Goal: Information Seeking & Learning: Learn about a topic

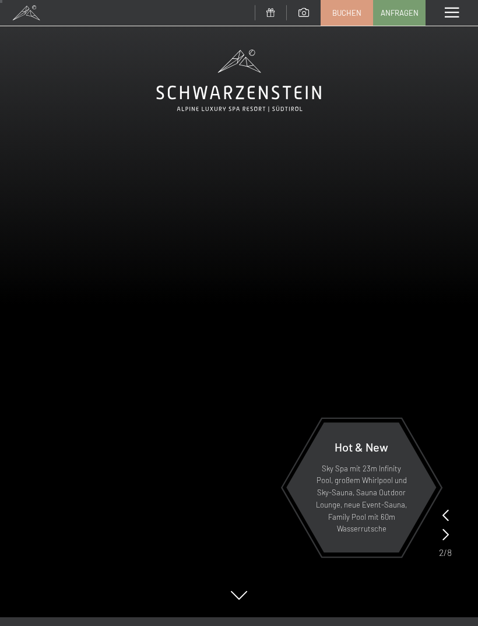
scroll to position [34, 0]
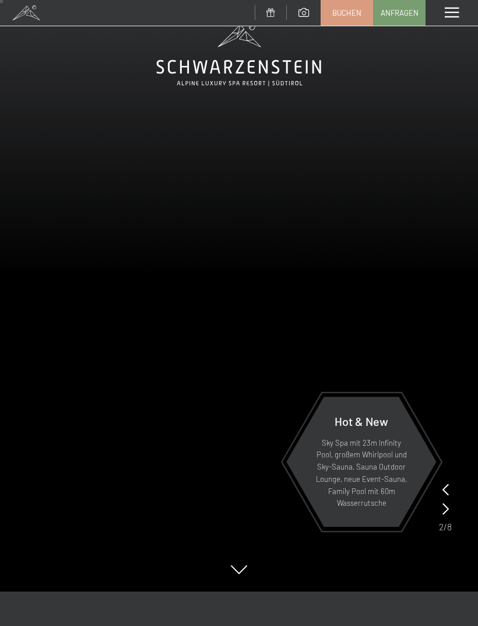
click at [447, 4] on div "Menü" at bounding box center [452, 13] width 53 height 26
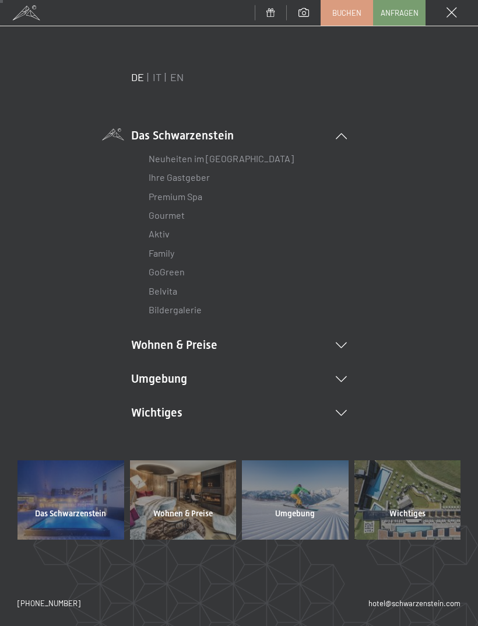
click at [153, 179] on link "Ihre Gastgeber" at bounding box center [179, 177] width 61 height 11
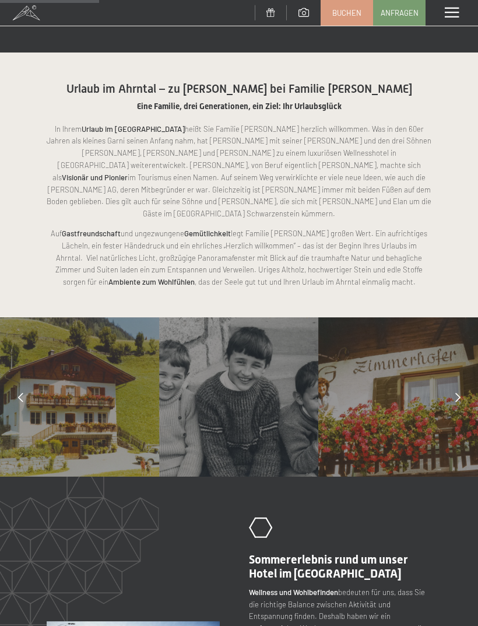
scroll to position [562, 0]
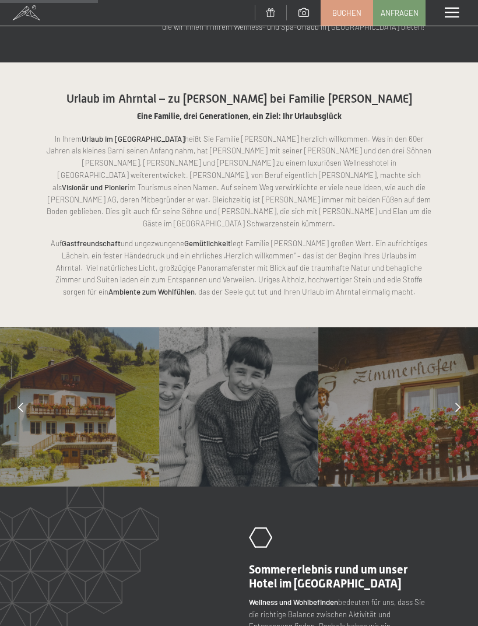
click at [454, 11] on span at bounding box center [452, 13] width 14 height 11
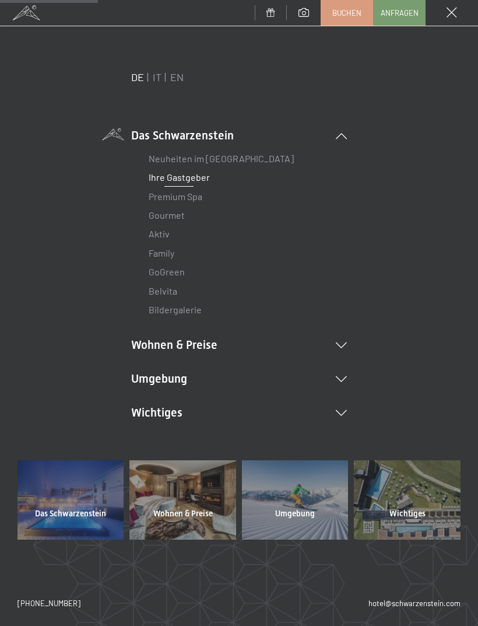
click at [158, 213] on link "Gourmet" at bounding box center [167, 214] width 36 height 11
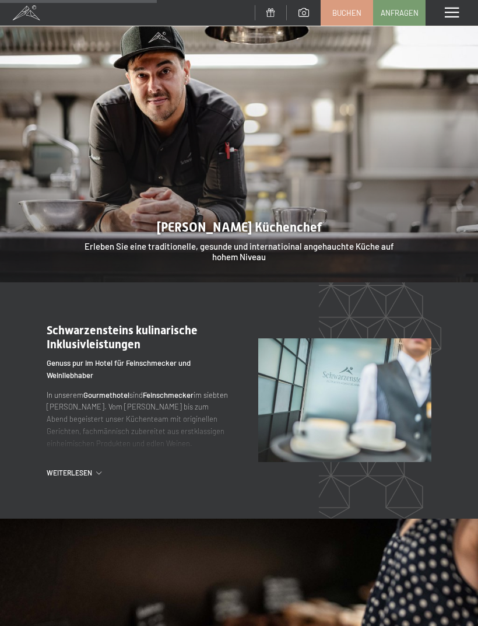
scroll to position [1010, 0]
click at [89, 446] on div ".st0{fill:none;stroke:#FFFFFF;stroke-width:2;stroke-linecap:round;stroke-miterl…" at bounding box center [153, 400] width 212 height 155
click at [72, 467] on span "Weiterlesen" at bounding box center [72, 472] width 50 height 10
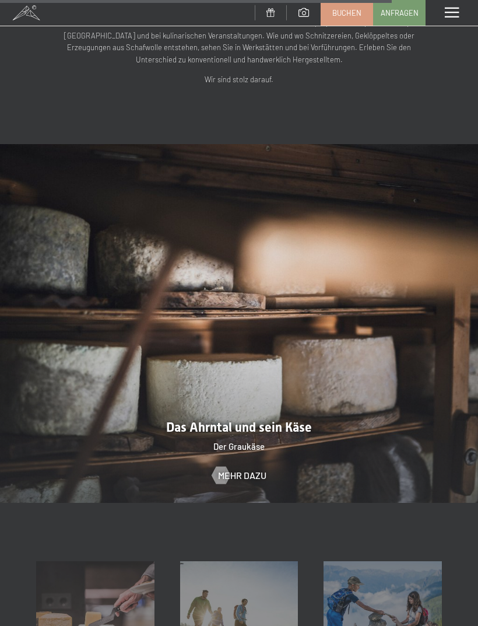
scroll to position [2731, 0]
click at [450, 16] on span at bounding box center [452, 13] width 14 height 11
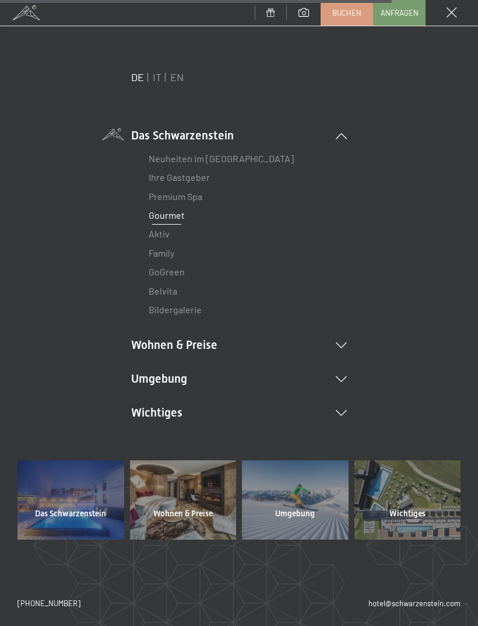
click at [161, 286] on link "Belvita" at bounding box center [163, 290] width 29 height 11
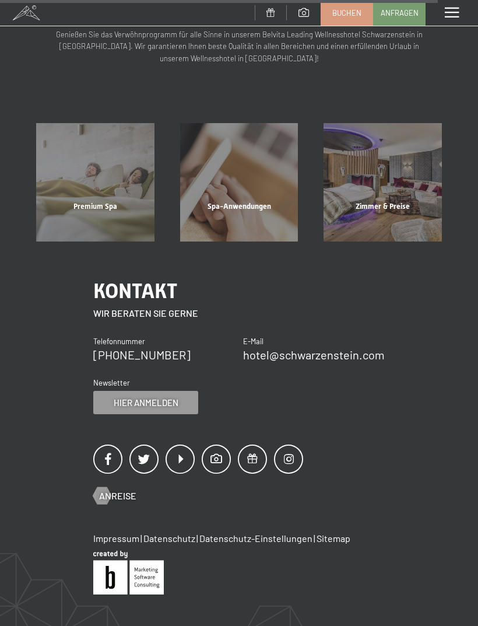
scroll to position [1324, 0]
click at [463, 8] on div "Menü" at bounding box center [452, 13] width 53 height 26
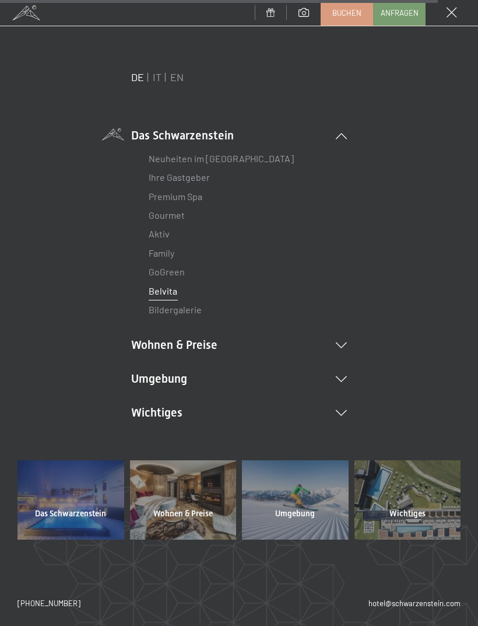
click at [345, 346] on icon at bounding box center [341, 345] width 11 height 6
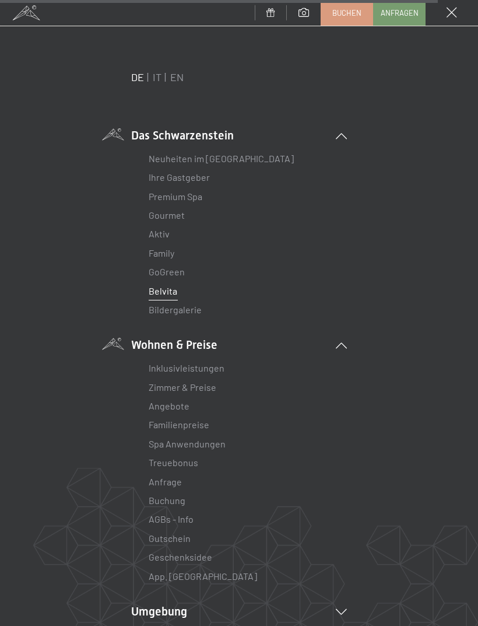
click at [193, 463] on link "Treuebonus" at bounding box center [174, 462] width 50 height 11
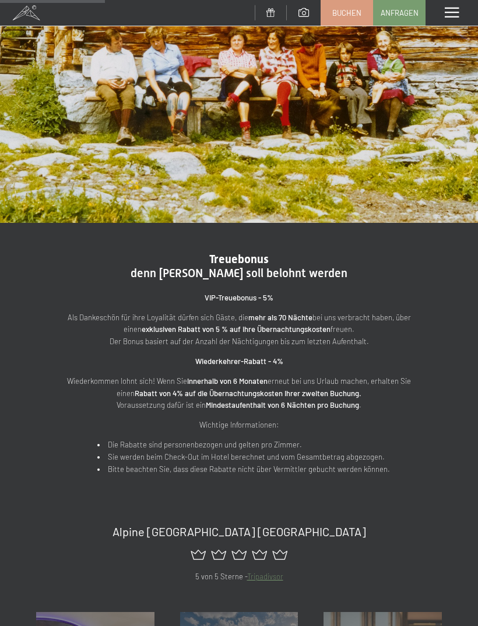
scroll to position [153, 0]
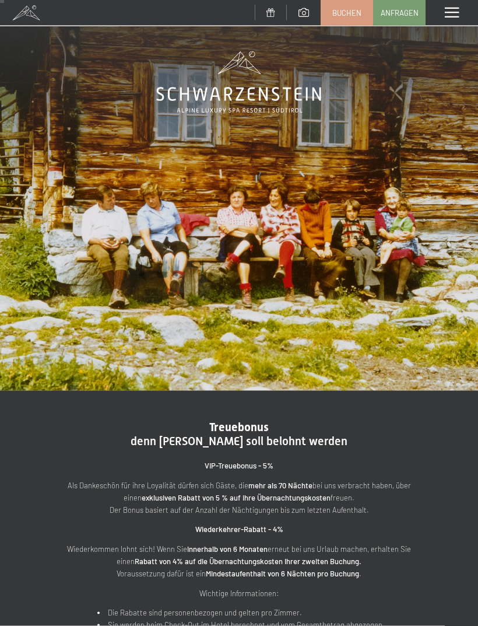
click at [451, 20] on div "Menü" at bounding box center [452, 13] width 53 height 26
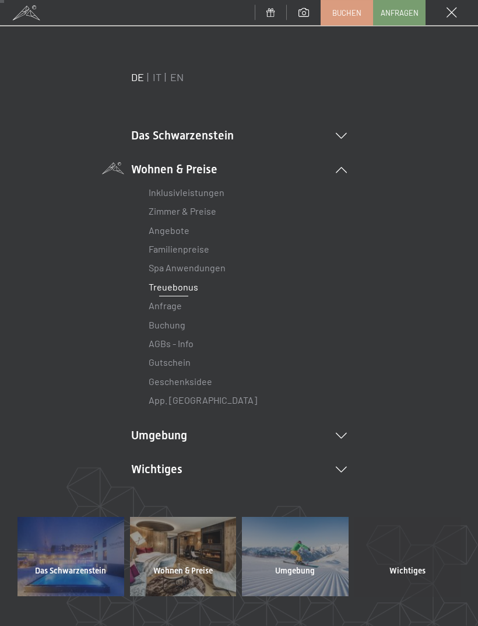
scroll to position [8, 0]
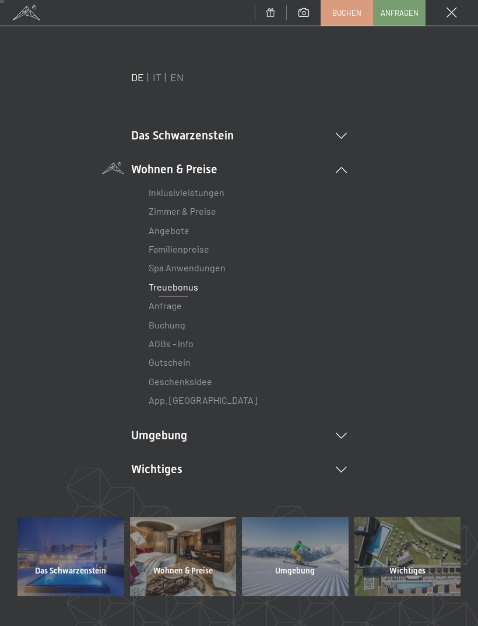
click at [210, 208] on link "Zimmer & Preise" at bounding box center [183, 210] width 68 height 11
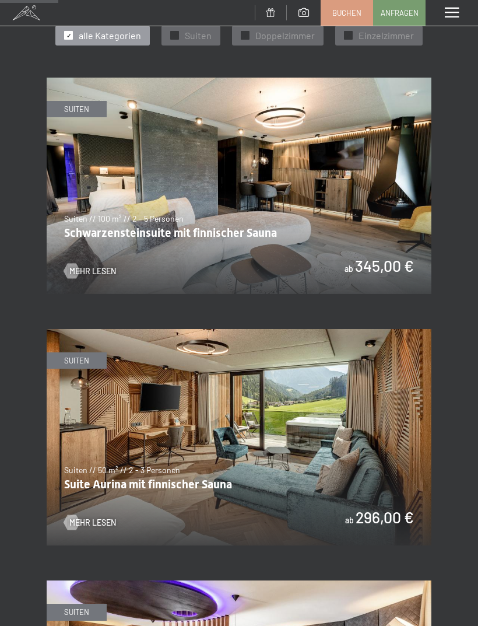
scroll to position [509, 0]
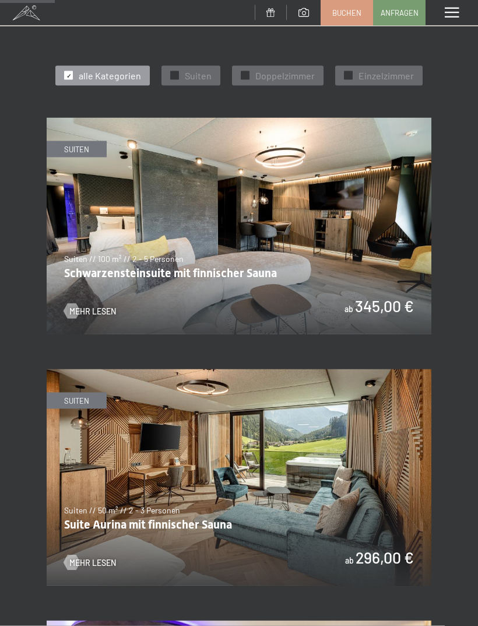
click at [407, 296] on img at bounding box center [239, 226] width 385 height 216
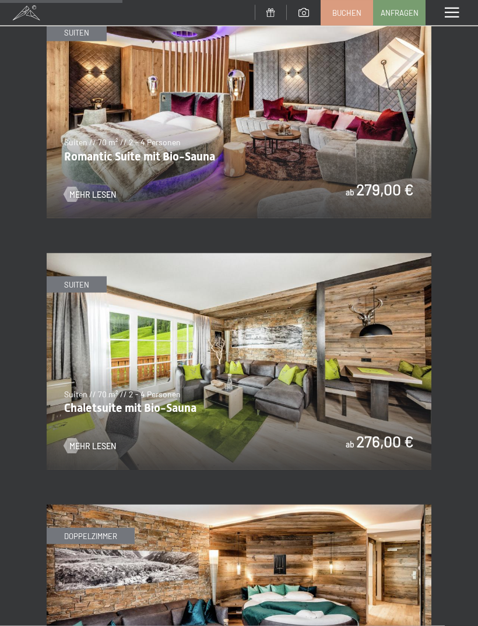
scroll to position [1131, 0]
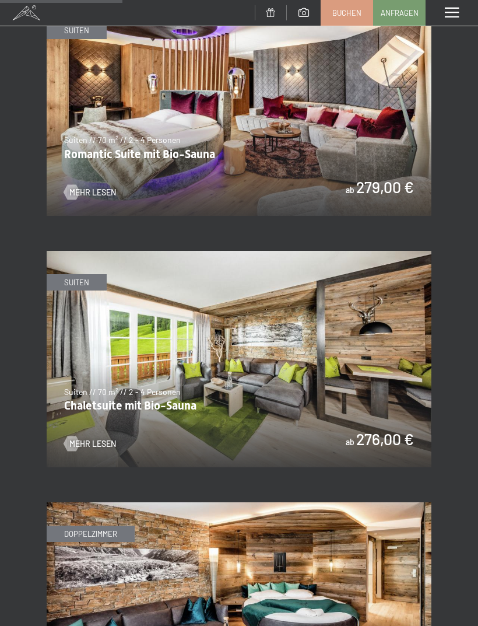
click at [404, 369] on img at bounding box center [239, 359] width 385 height 216
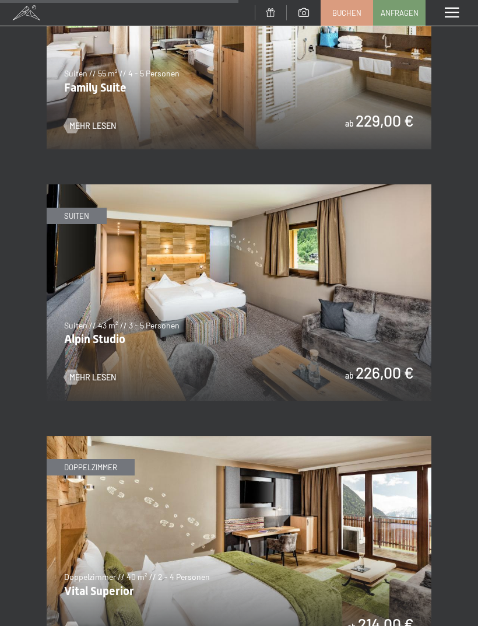
scroll to position [2205, 0]
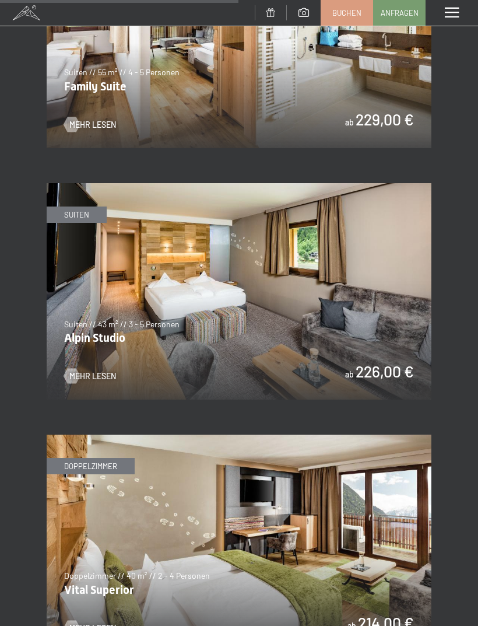
click at [84, 370] on span "Mehr Lesen" at bounding box center [92, 376] width 47 height 12
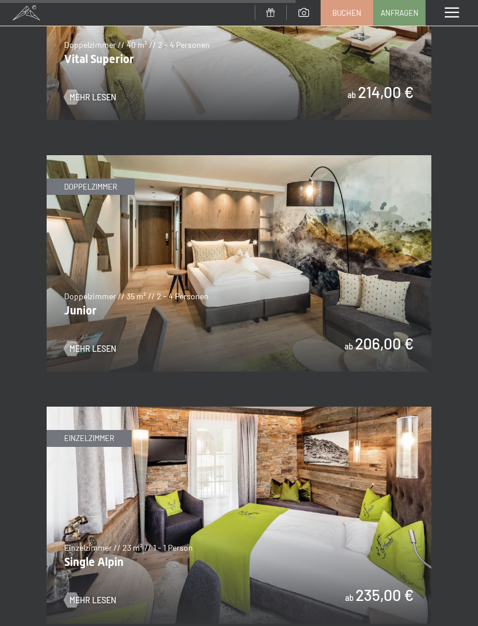
scroll to position [2736, 0]
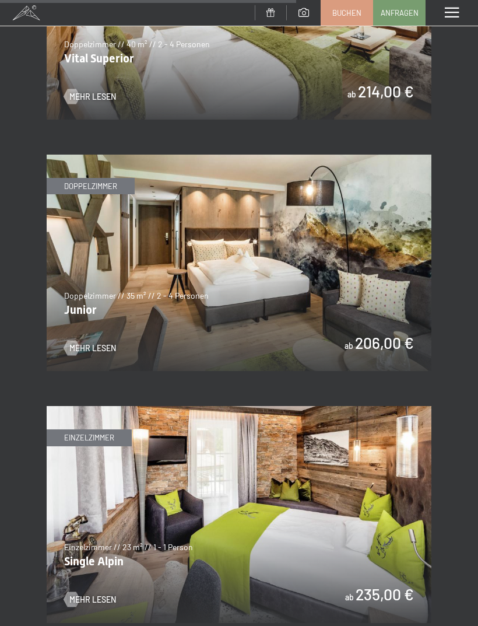
click at [85, 342] on link "Mehr Lesen" at bounding box center [90, 348] width 52 height 12
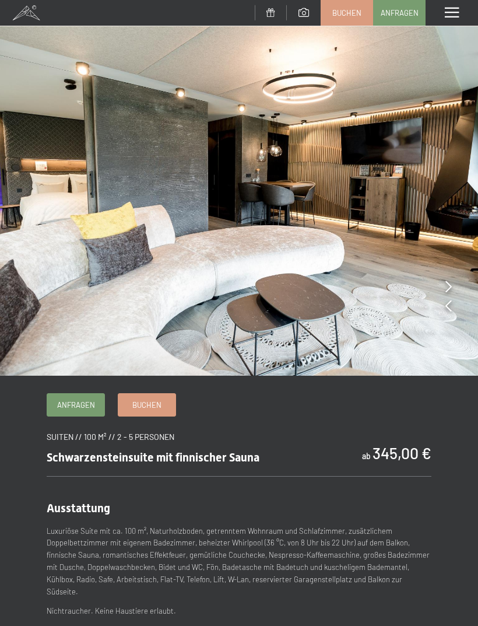
click at [449, 286] on icon at bounding box center [449, 287] width 6 height 12
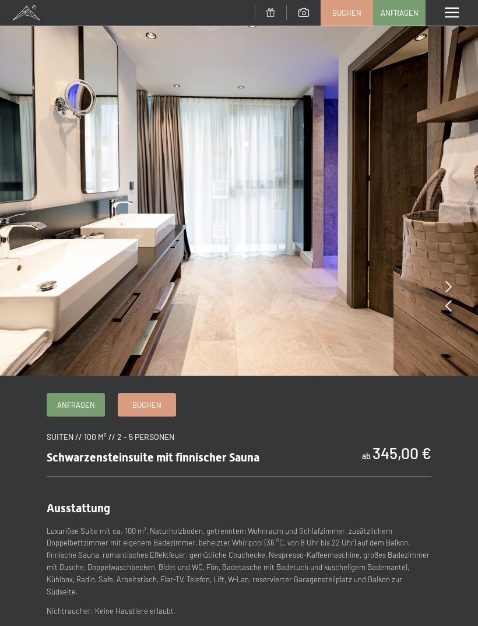
click at [446, 289] on icon at bounding box center [449, 287] width 6 height 12
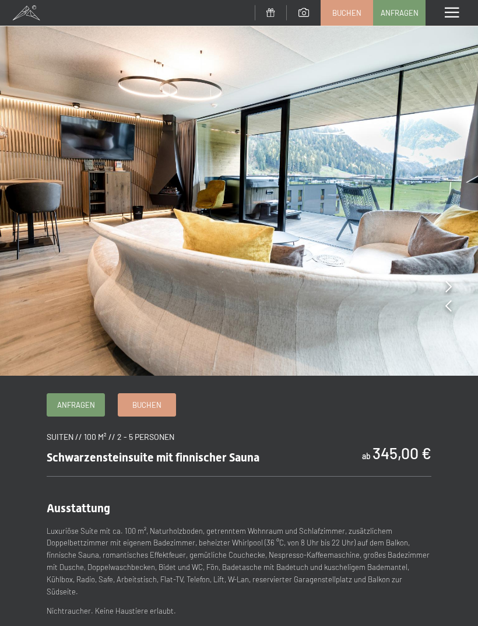
click at [450, 292] on icon at bounding box center [449, 287] width 6 height 12
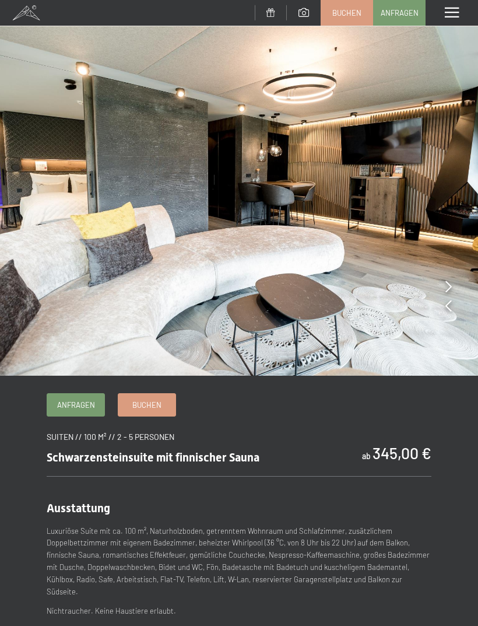
click at [455, 289] on img at bounding box center [239, 188] width 478 height 376
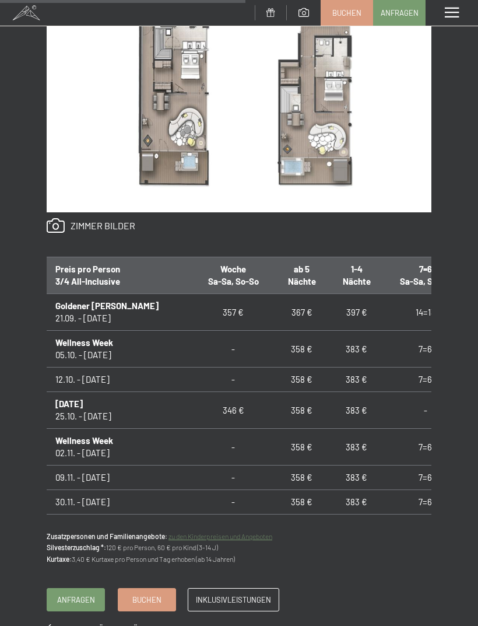
scroll to position [760, 0]
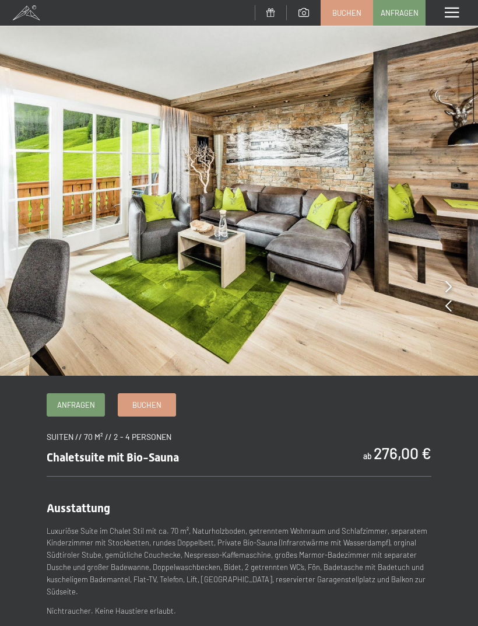
click at [444, 288] on img at bounding box center [239, 188] width 478 height 376
click at [450, 291] on icon at bounding box center [449, 287] width 6 height 12
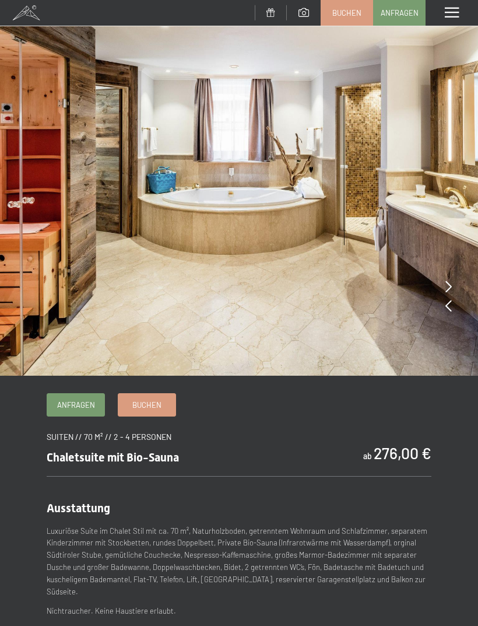
click at [452, 289] on icon at bounding box center [449, 287] width 6 height 12
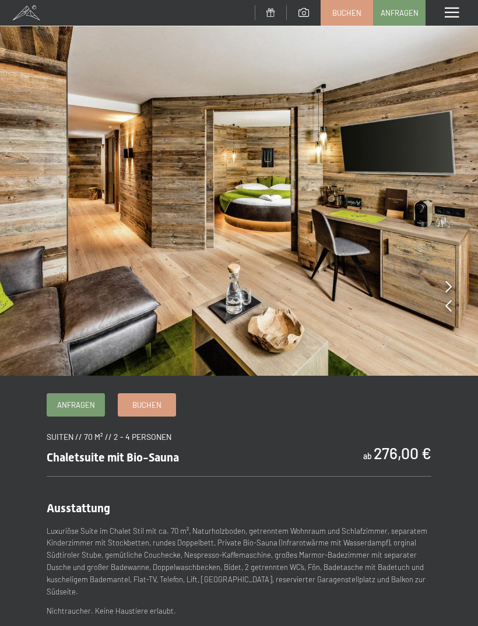
click at [455, 288] on img at bounding box center [239, 188] width 478 height 376
click at [453, 283] on img at bounding box center [239, 188] width 478 height 376
click at [457, 281] on img at bounding box center [239, 188] width 478 height 376
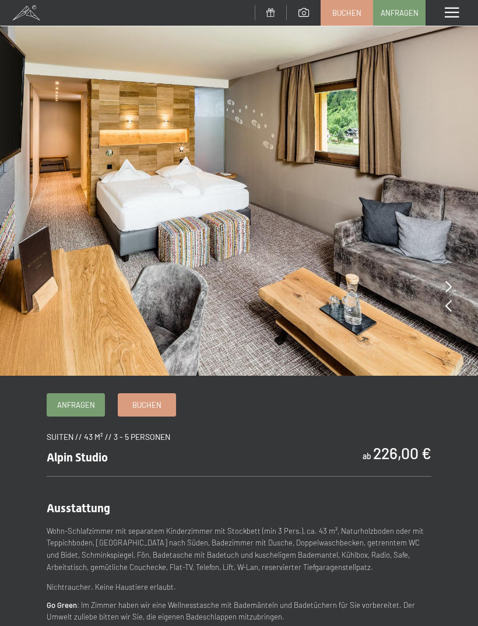
click at [456, 287] on img at bounding box center [239, 188] width 478 height 376
click at [458, 285] on img at bounding box center [239, 188] width 478 height 376
click at [456, 307] on img at bounding box center [239, 188] width 478 height 376
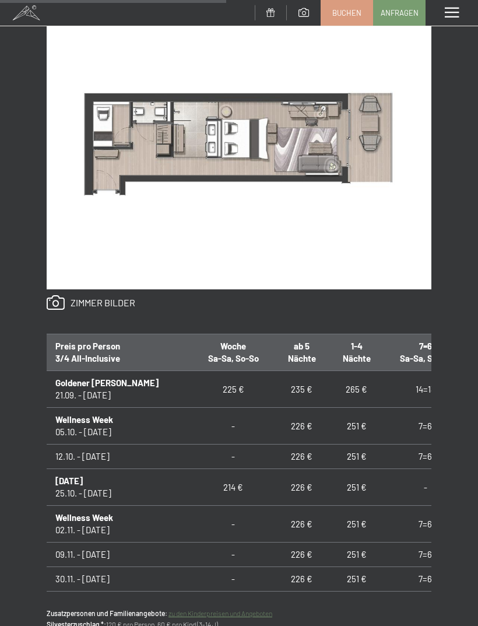
scroll to position [624, 0]
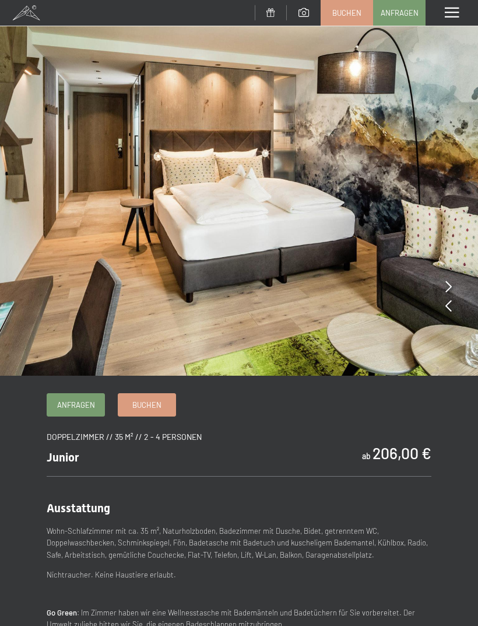
click at [448, 288] on icon at bounding box center [449, 287] width 6 height 12
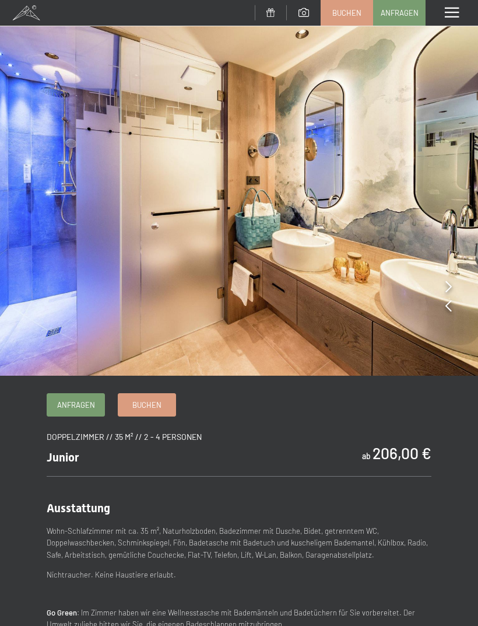
click at [453, 282] on img at bounding box center [239, 188] width 478 height 376
click at [460, 284] on img at bounding box center [239, 188] width 478 height 376
click at [443, 285] on img at bounding box center [239, 188] width 478 height 376
click at [447, 285] on icon at bounding box center [449, 287] width 6 height 12
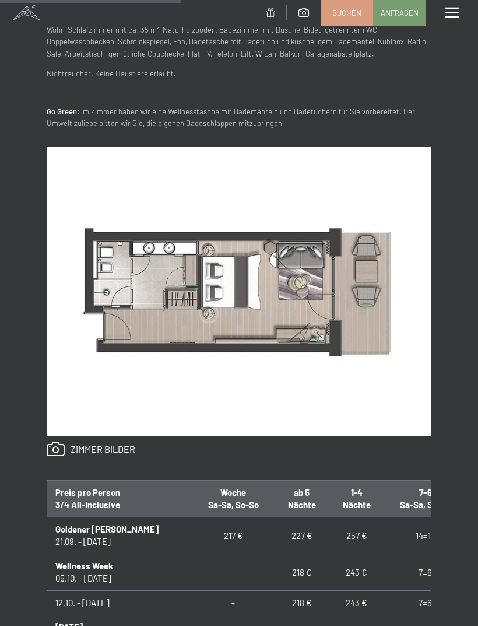
scroll to position [502, 0]
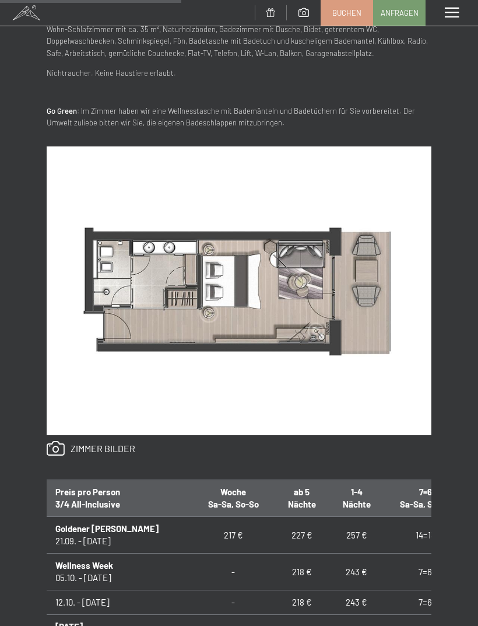
click at [114, 450] on link at bounding box center [91, 448] width 89 height 15
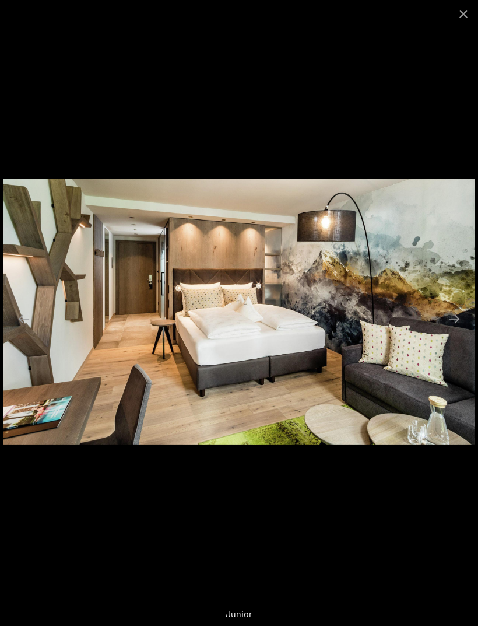
click at [452, 330] on button "Next slide" at bounding box center [454, 318] width 25 height 23
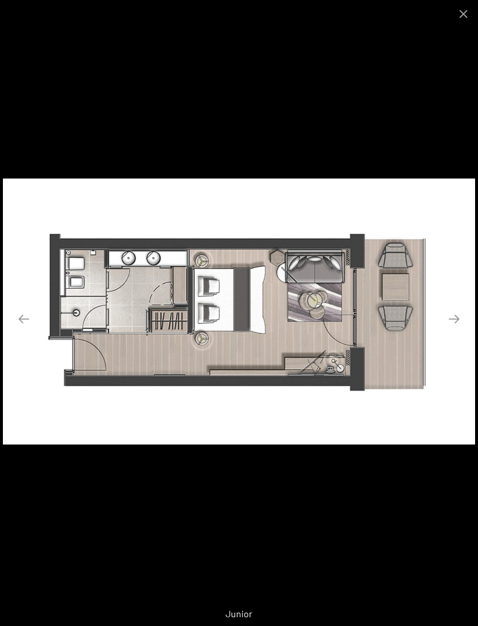
click at [465, 19] on button "Close gallery" at bounding box center [463, 13] width 29 height 27
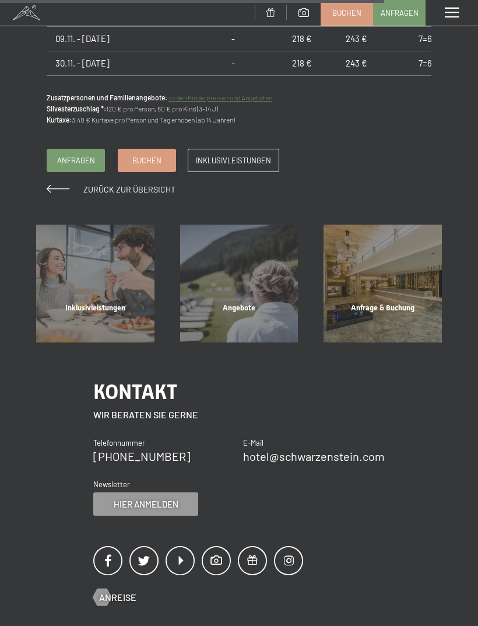
scroll to position [1185, 0]
click at [250, 303] on div "Angebote" at bounding box center [239, 323] width 144 height 40
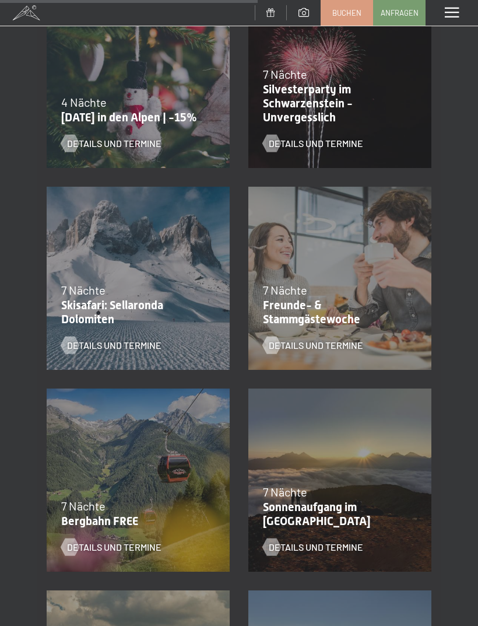
scroll to position [1054, 0]
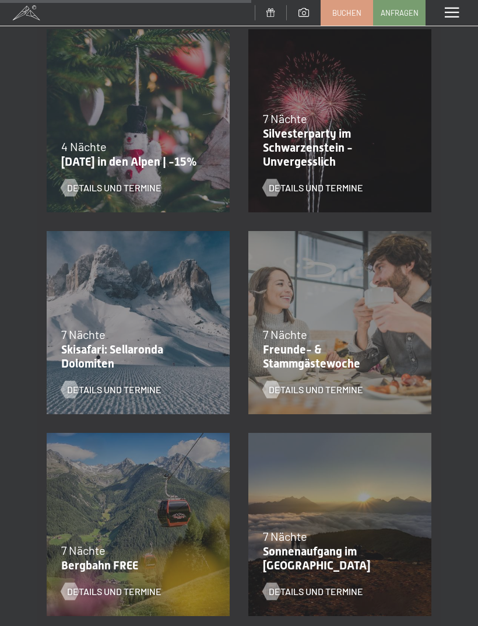
click at [454, 4] on div "Menü" at bounding box center [452, 13] width 53 height 26
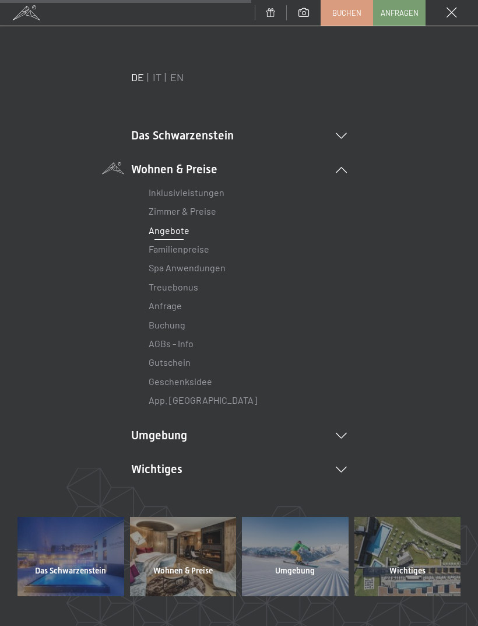
click at [345, 427] on li "Umgebung Das Ahrntal Ski & Winter Skifahren Skischule Wandern & [PERSON_NAME] W…" at bounding box center [239, 435] width 216 height 16
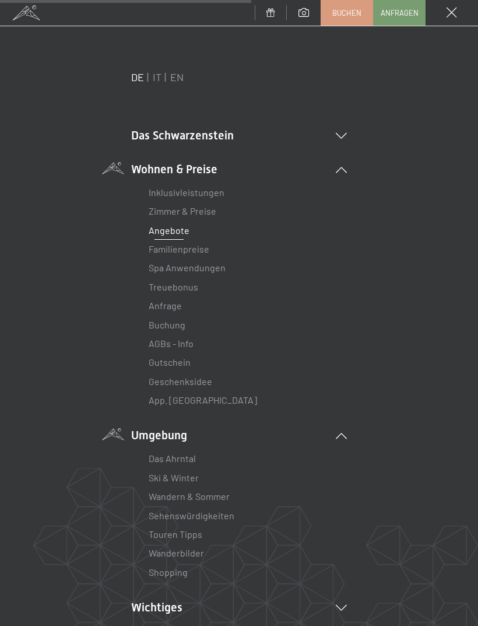
scroll to position [8, 0]
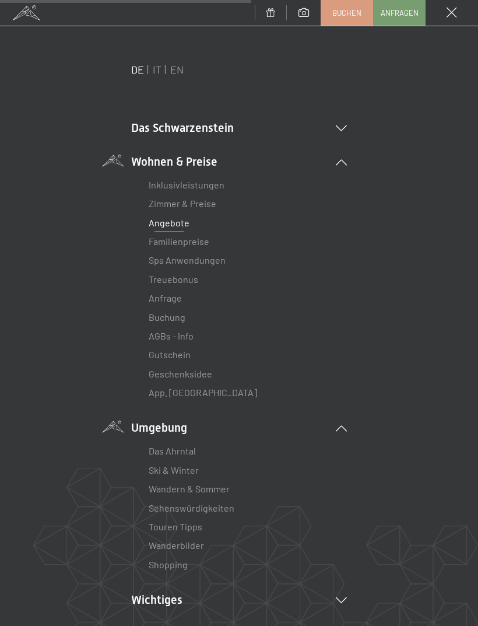
click at [186, 445] on link "Das Ahrntal" at bounding box center [172, 450] width 47 height 11
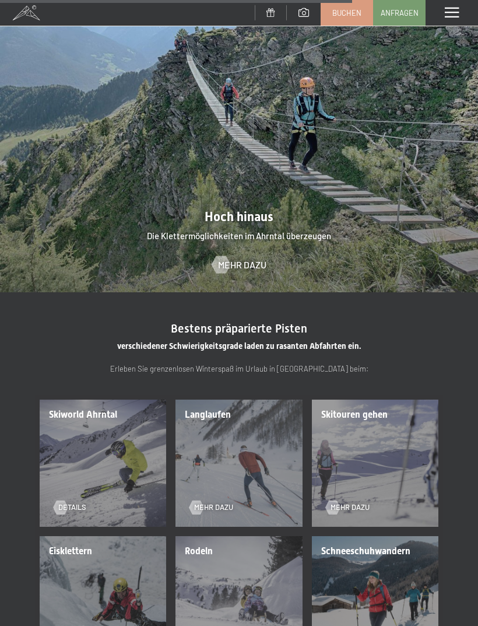
scroll to position [1687, 0]
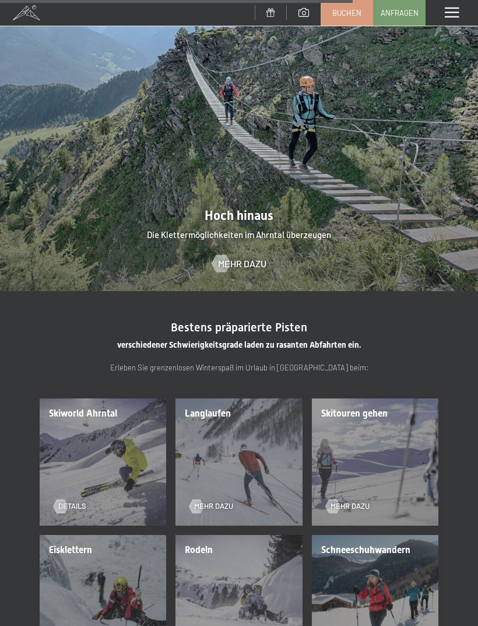
click at [458, 19] on div "Menü" at bounding box center [452, 13] width 53 height 26
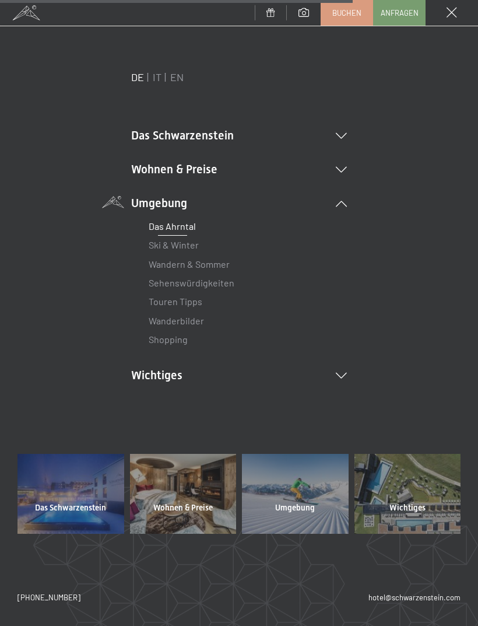
click at [157, 296] on link "Touren Tipps" at bounding box center [176, 301] width 54 height 11
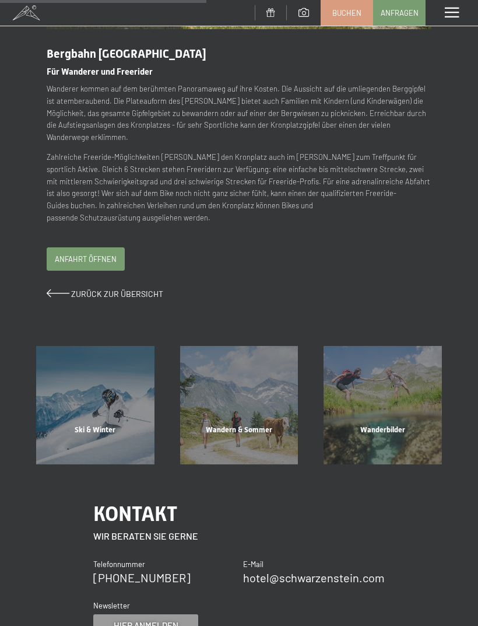
scroll to position [272, 0]
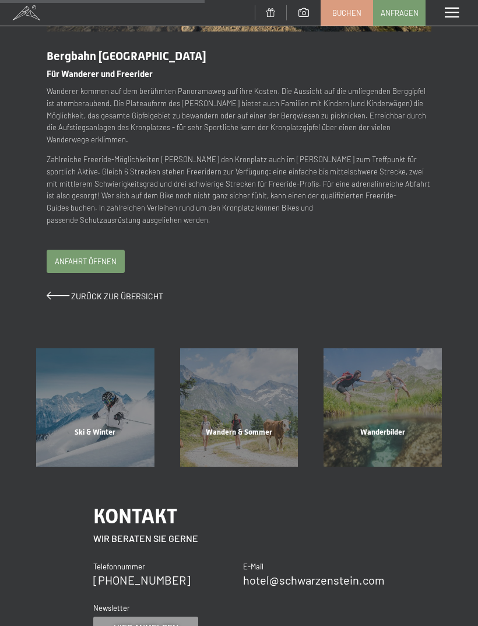
click at [69, 250] on div "Anfahrt öffnen" at bounding box center [85, 261] width 77 height 22
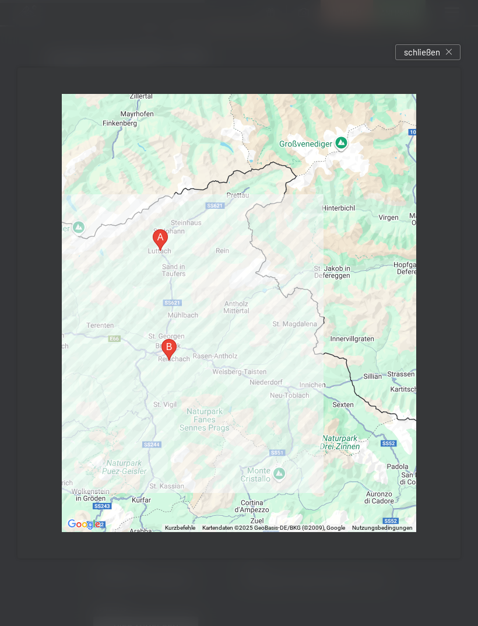
click at [435, 55] on span "schließen" at bounding box center [422, 52] width 36 height 12
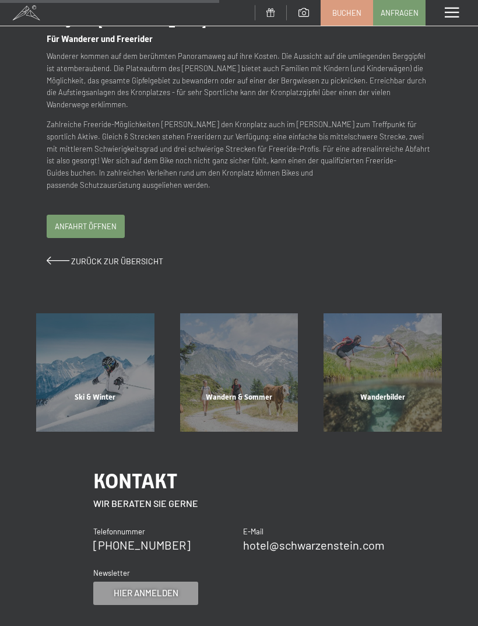
scroll to position [309, 0]
